Goal: Transaction & Acquisition: Purchase product/service

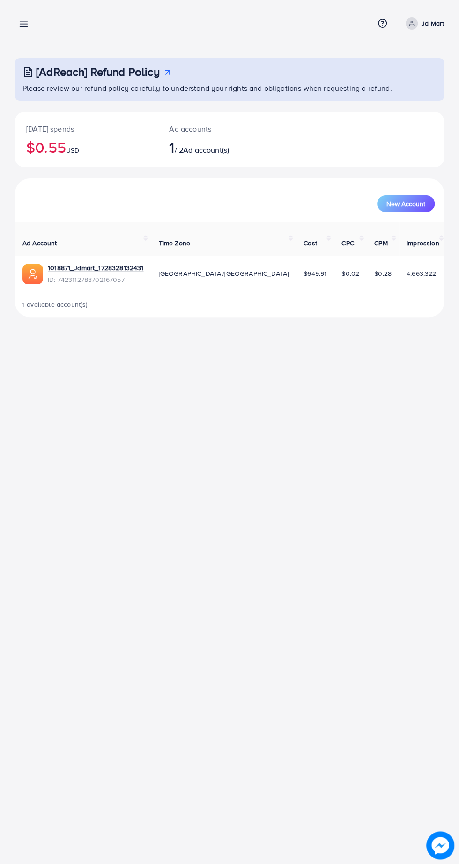
click at [24, 22] on line at bounding box center [23, 22] width 7 height 0
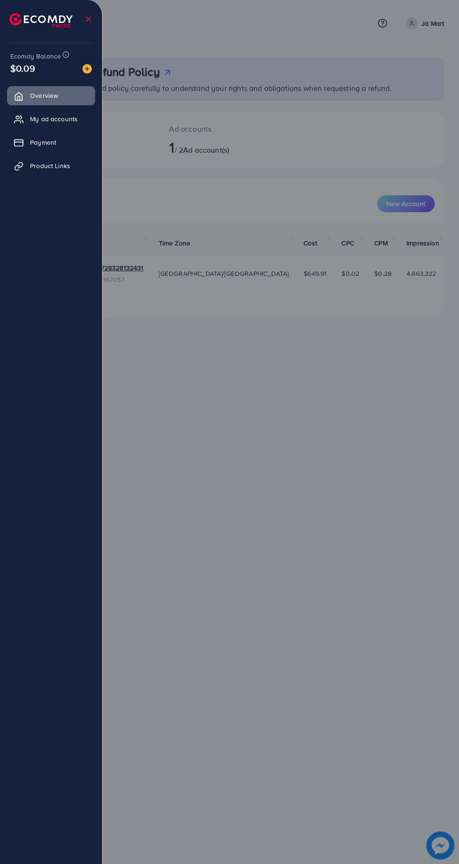
click at [261, 32] on div at bounding box center [229, 518] width 459 height 1036
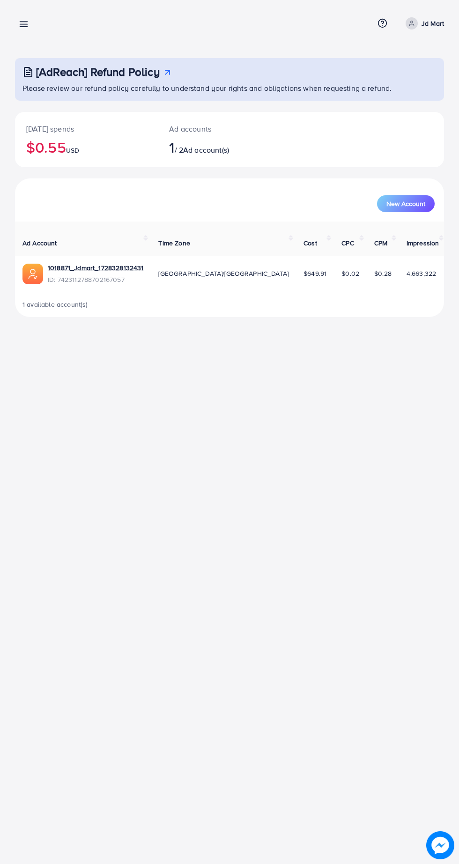
click at [17, 26] on link at bounding box center [22, 24] width 14 height 12
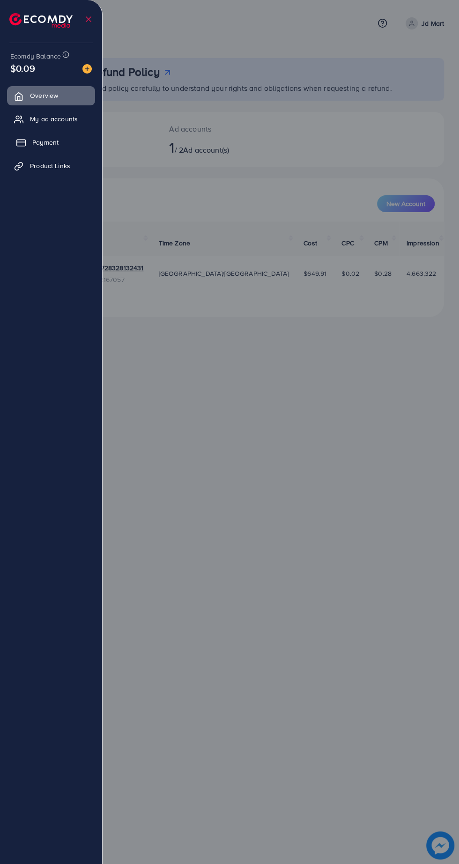
click at [46, 142] on span "Payment" at bounding box center [45, 142] width 26 height 9
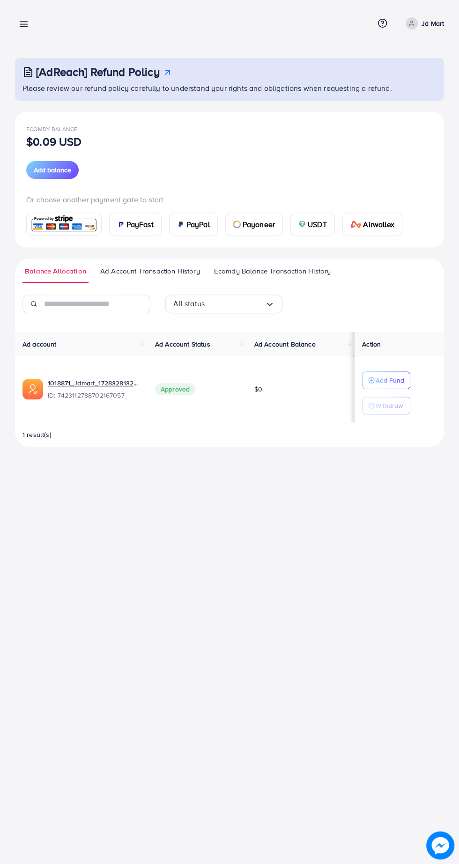
click at [143, 223] on span "PayFast" at bounding box center [139, 224] width 27 height 11
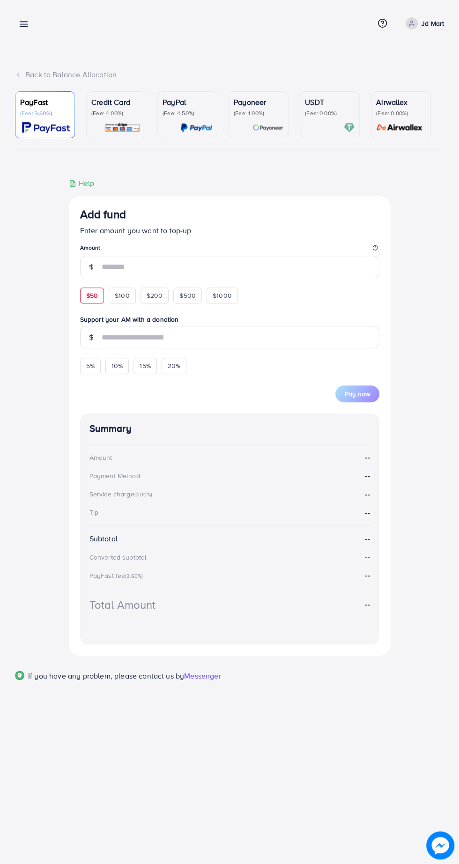
click at [91, 297] on span "$50" at bounding box center [92, 295] width 12 height 9
type input "**"
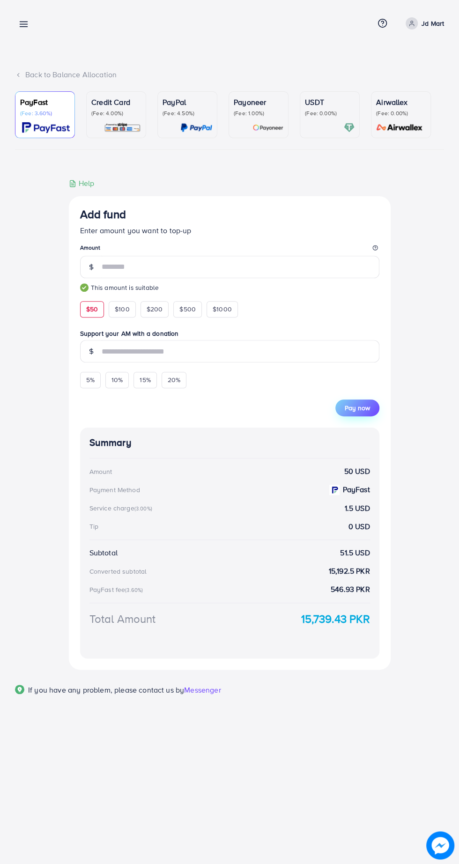
click at [363, 411] on span "Pay now" at bounding box center [356, 407] width 25 height 9
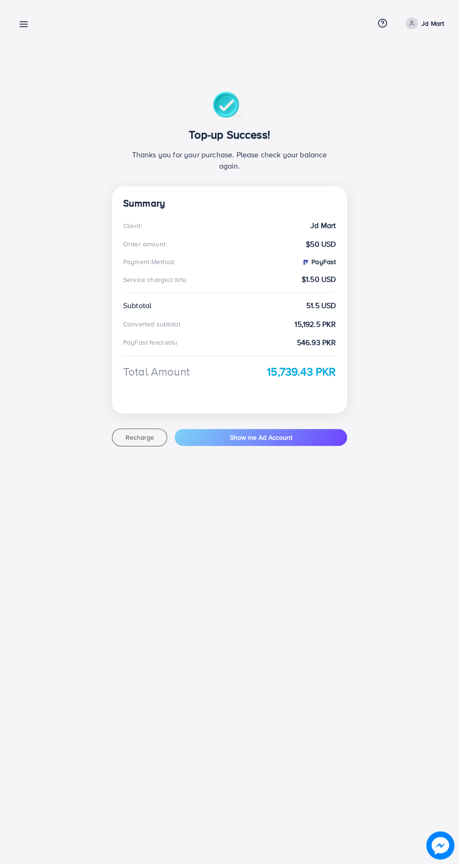
click at [25, 24] on line at bounding box center [23, 24] width 7 height 0
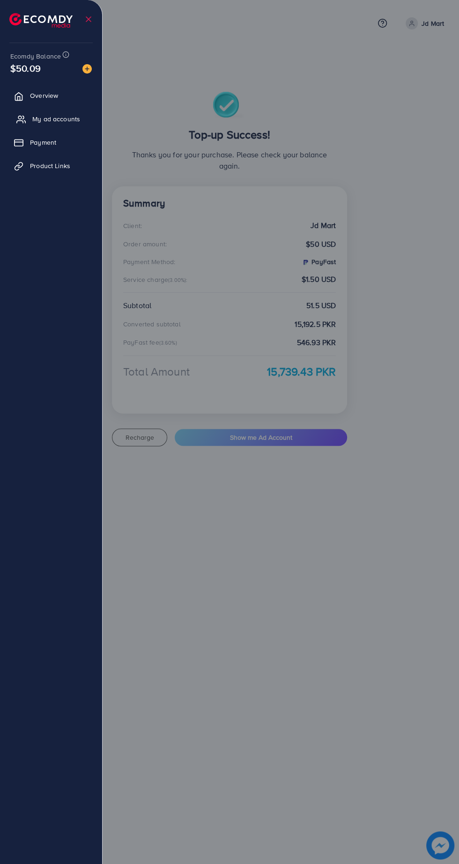
click at [54, 119] on span "My ad accounts" at bounding box center [56, 118] width 48 height 9
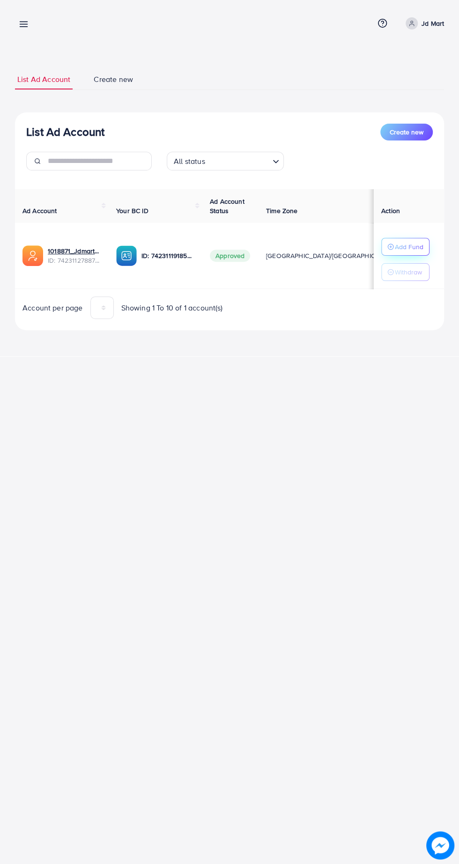
click at [412, 242] on p "Add Fund" at bounding box center [409, 246] width 29 height 11
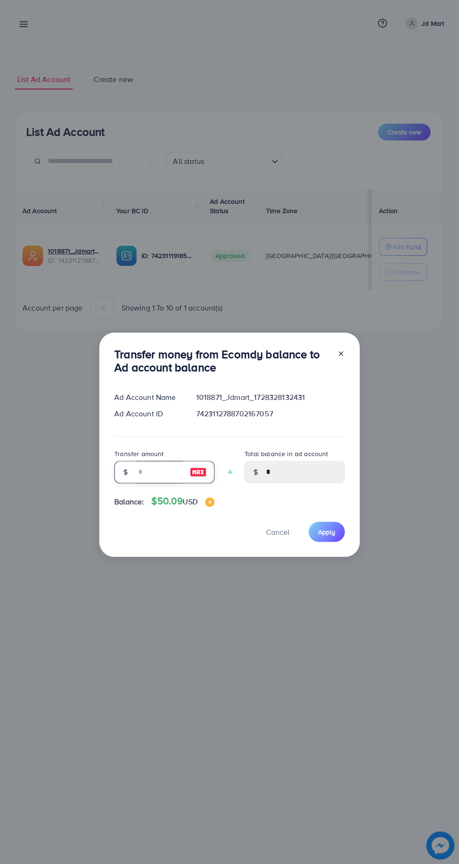
click at [140, 471] on input "number" at bounding box center [159, 472] width 47 height 22
type input "*"
type input "****"
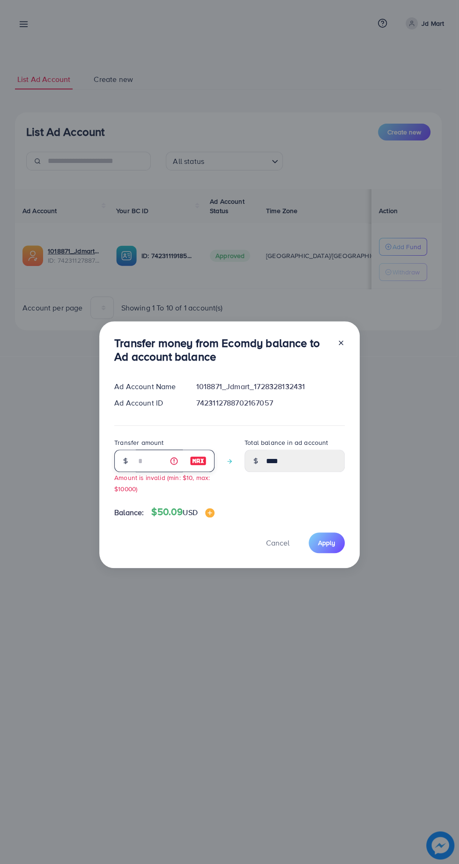
type input "**"
type input "*****"
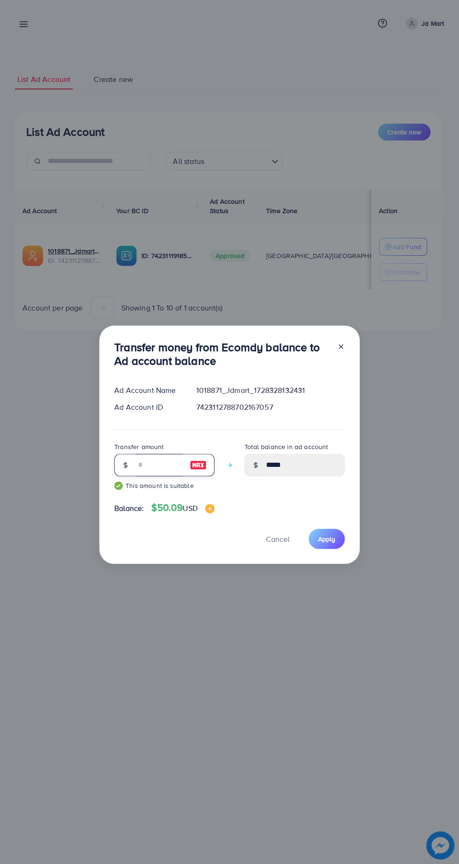
type input "**"
click at [337, 417] on div "Ad Account Name 1018871_Jdmart_1728328132431 Ad Account ID 7423112788702167057" at bounding box center [229, 401] width 230 height 33
click at [332, 538] on span "Apply" at bounding box center [326, 538] width 17 height 9
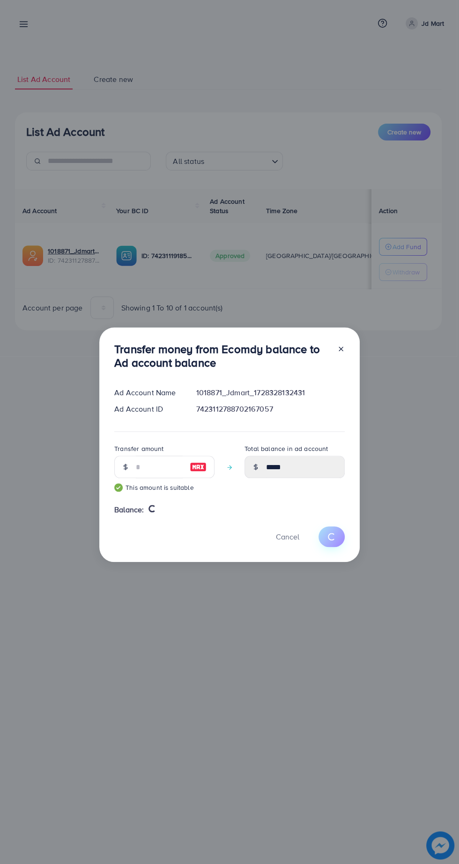
type input "*"
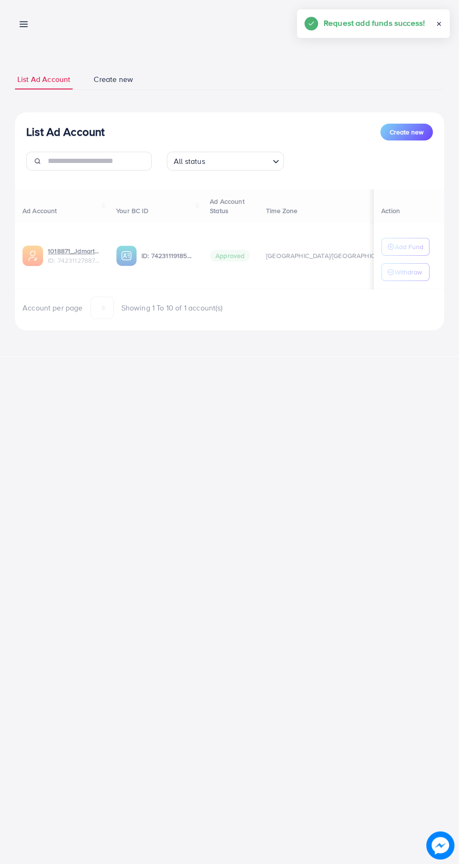
click at [420, 274] on div "Ad Account Your BC ID Ad Account Status Time Zone Cost Balance Action 1018871_J…" at bounding box center [229, 254] width 429 height 130
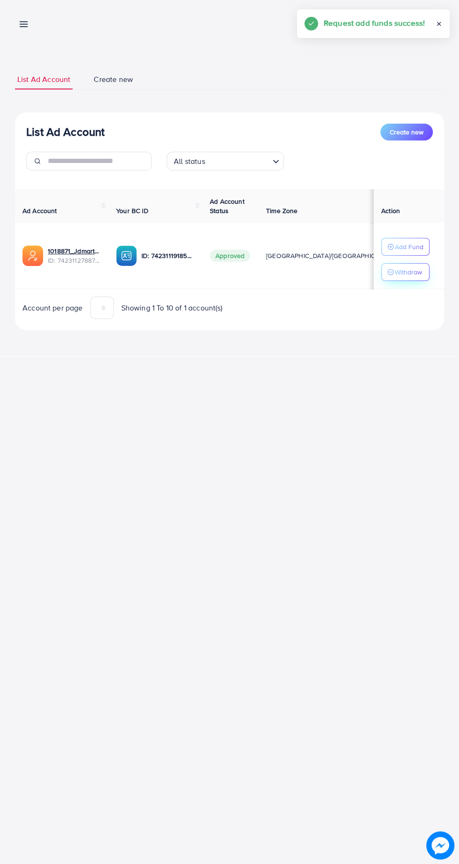
click at [427, 271] on button "Withdraw" at bounding box center [405, 272] width 48 height 18
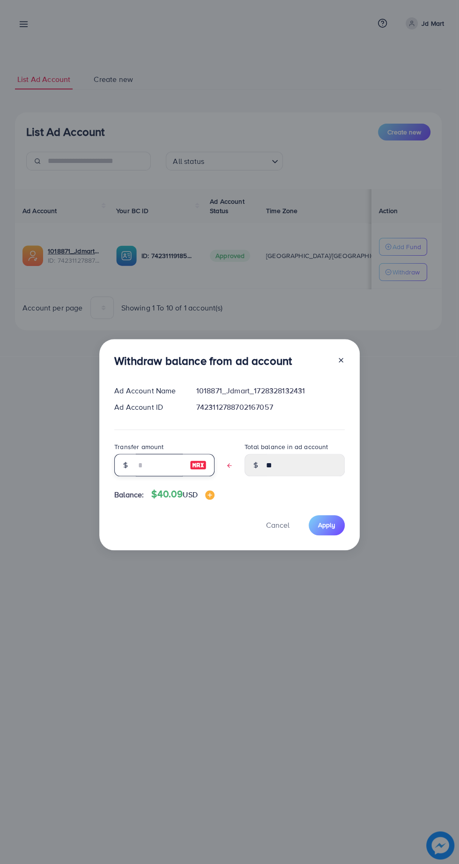
click at [163, 469] on input "text" at bounding box center [159, 465] width 47 height 22
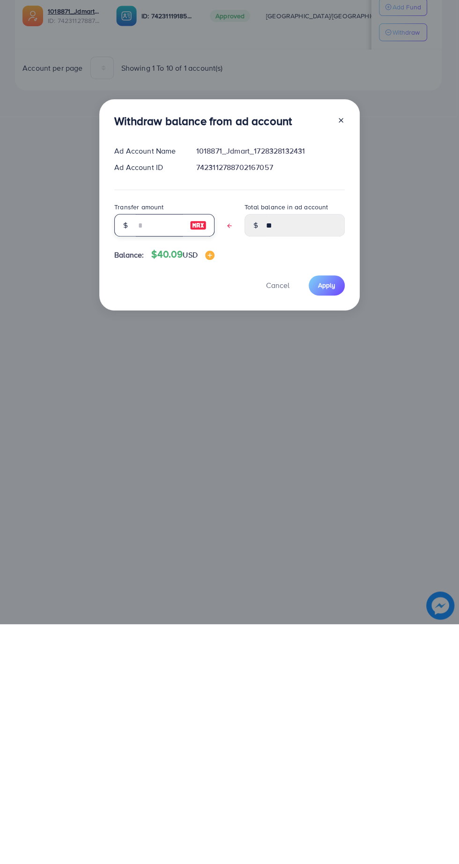
type input "*"
type input "****"
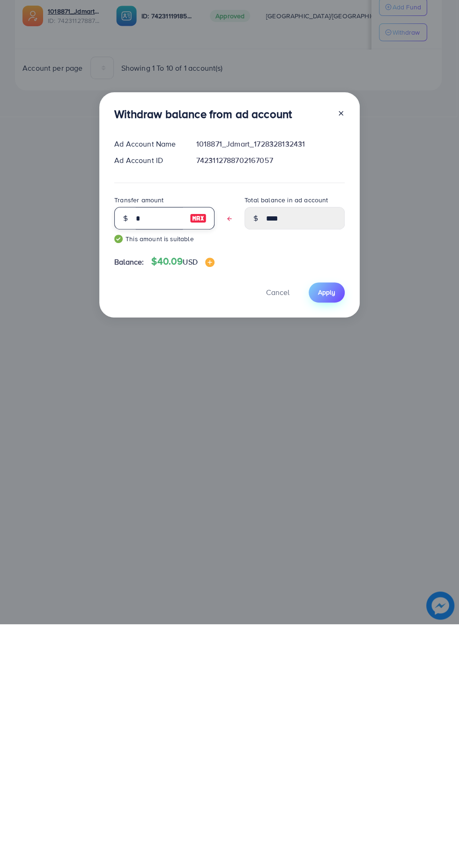
type input "*"
click at [326, 532] on span "Apply" at bounding box center [326, 531] width 17 height 9
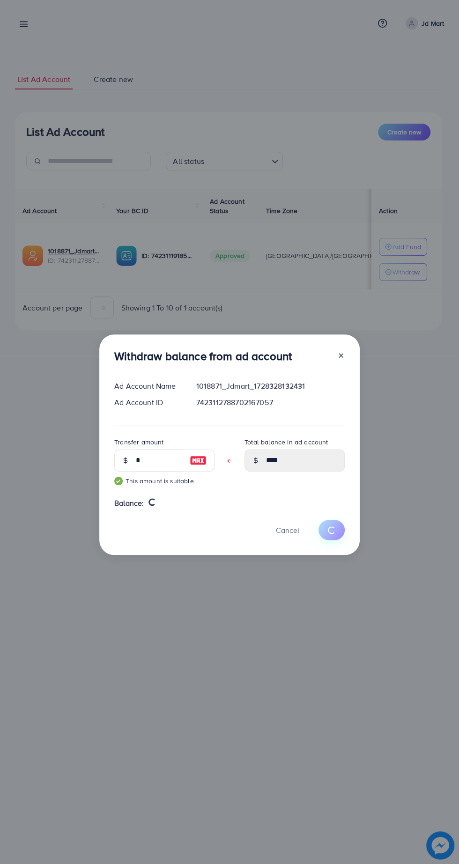
type input "**"
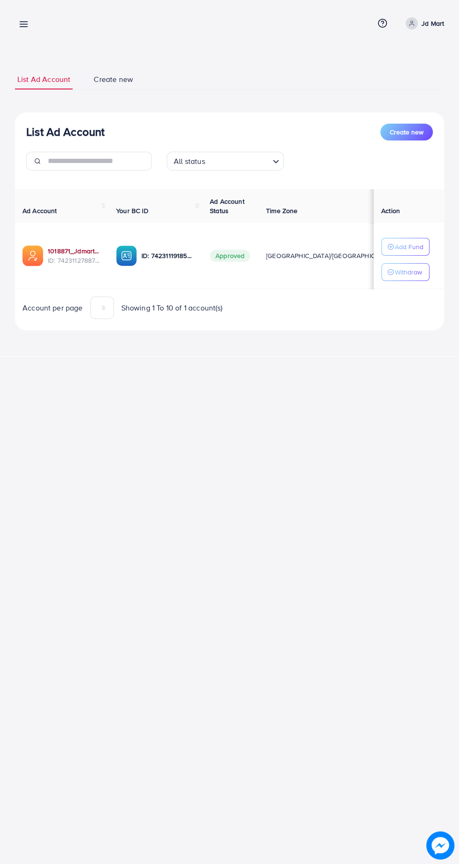
click at [70, 250] on link "1018871_Jdmart_1728328132431" at bounding box center [74, 250] width 53 height 9
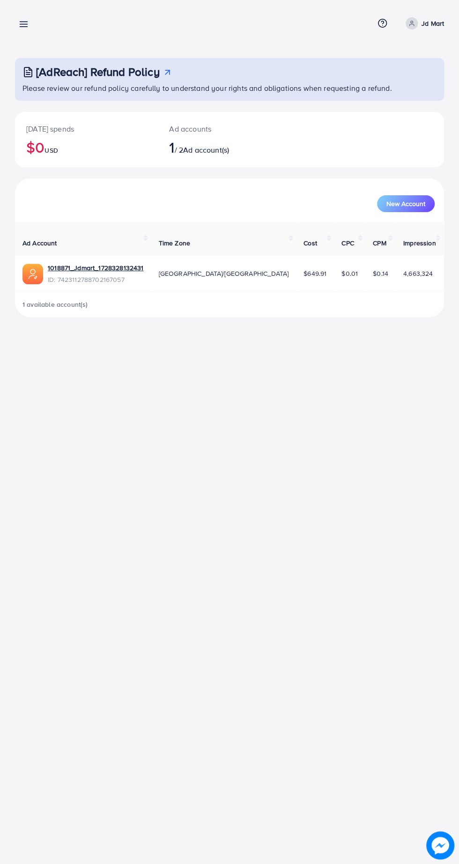
click at [42, 12] on div "Overview Help Center Contact Support Term and policy About Us Jd Mart Profile L…" at bounding box center [229, 23] width 429 height 24
click at [23, 27] on line at bounding box center [23, 27] width 7 height 0
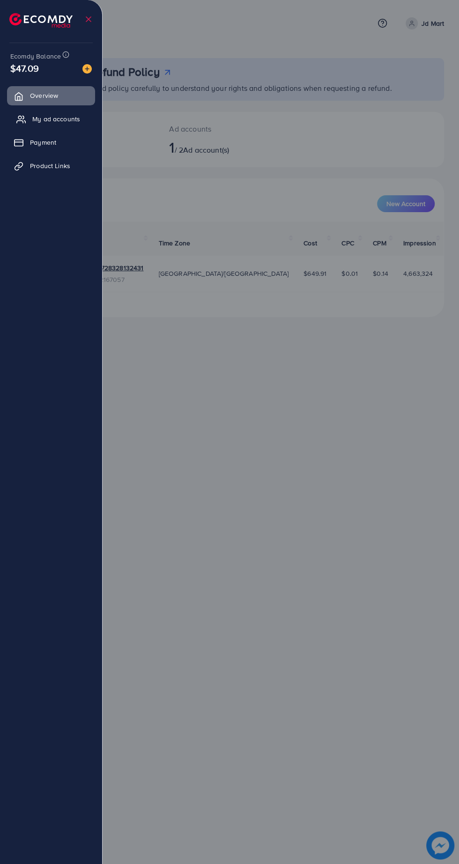
click at [64, 118] on span "My ad accounts" at bounding box center [56, 118] width 48 height 9
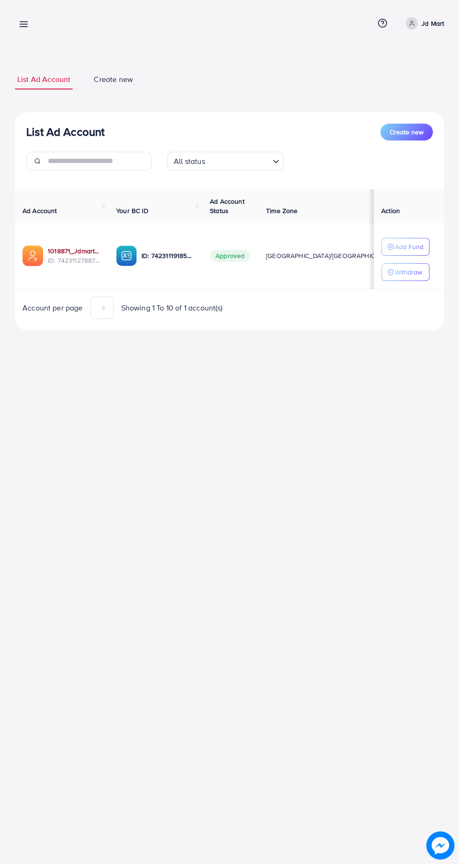
click at [84, 249] on link "1018871_Jdmart_1728328132431" at bounding box center [74, 250] width 53 height 9
click at [226, 486] on div "My ad accounts Help Center Contact Support Term and policy About Us Jd Mart Pro…" at bounding box center [229, 432] width 459 height 864
click at [227, 476] on div "My ad accounts Help Center Contact Support Term and policy About Us Jd Mart Pro…" at bounding box center [229, 432] width 459 height 864
click at [90, 249] on link "1018871_Jdmart_1728328132431" at bounding box center [74, 250] width 53 height 9
